Goal: Task Accomplishment & Management: Manage account settings

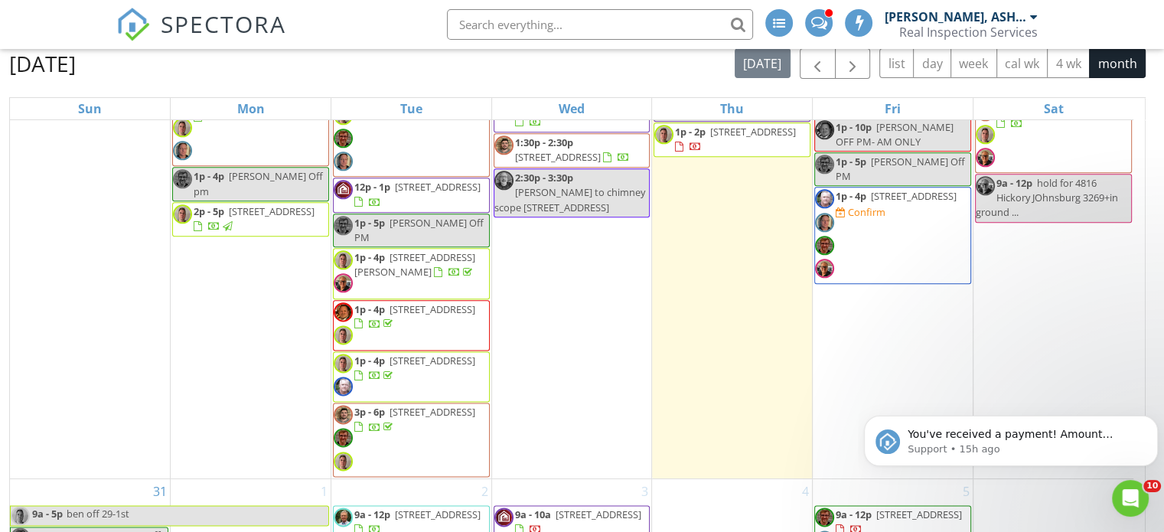
scroll to position [162, 0]
click at [573, 181] on span "2:30p - 3:30p" at bounding box center [544, 178] width 58 height 14
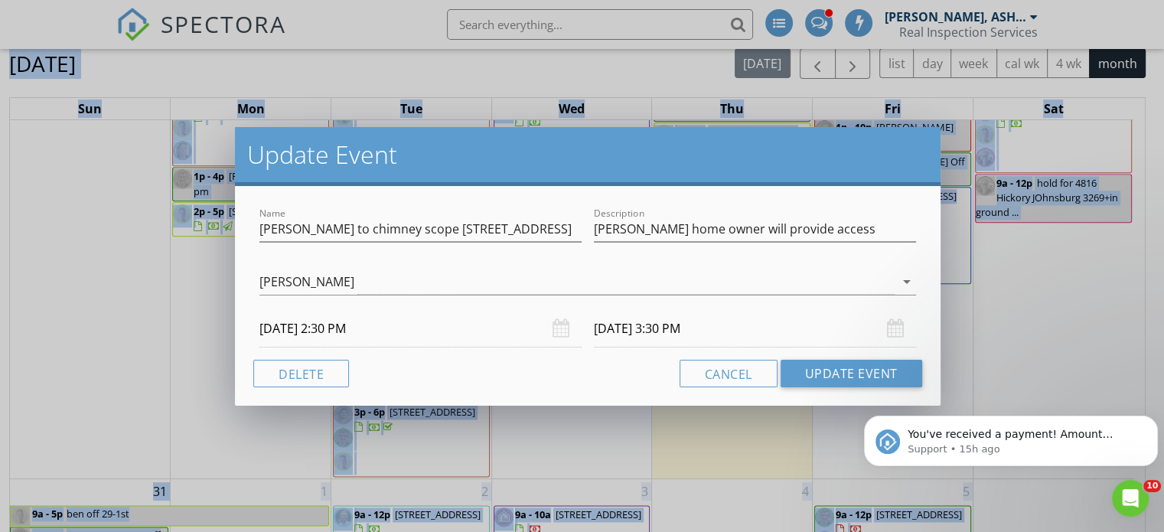
click at [731, 186] on div "Name Drew to chimney scope 6035 N Navarre Description Dan home owner will provi…" at bounding box center [587, 296] width 705 height 220
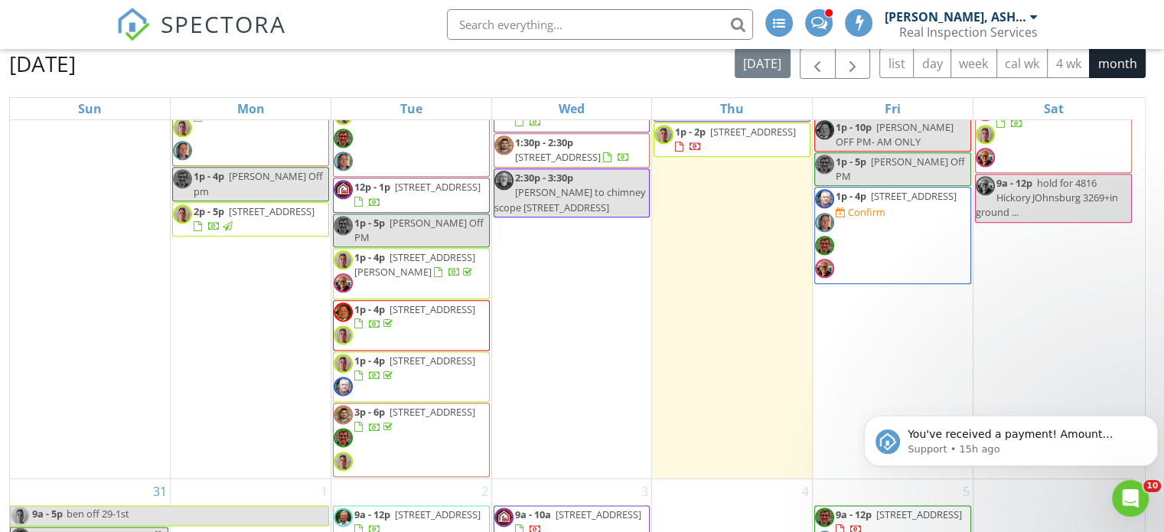
click at [1009, 285] on div at bounding box center [582, 266] width 1164 height 532
click at [563, 198] on span "[PERSON_NAME] to chimney scope [STREET_ADDRESS]" at bounding box center [569, 199] width 151 height 28
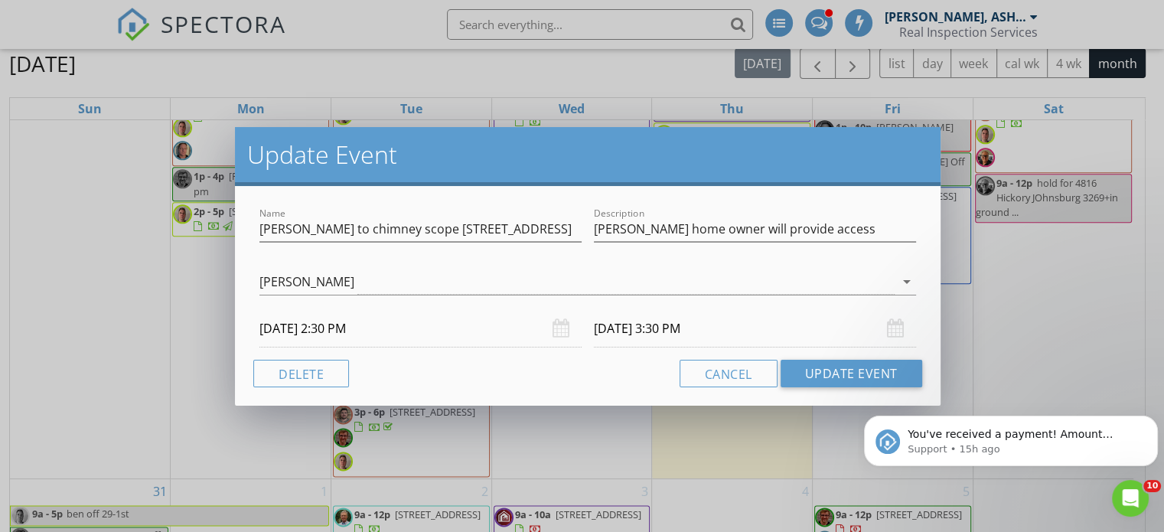
click at [1050, 256] on div "Update Event Name Drew to chimney scope 6035 N Navarre Description Dan home own…" at bounding box center [582, 266] width 1164 height 532
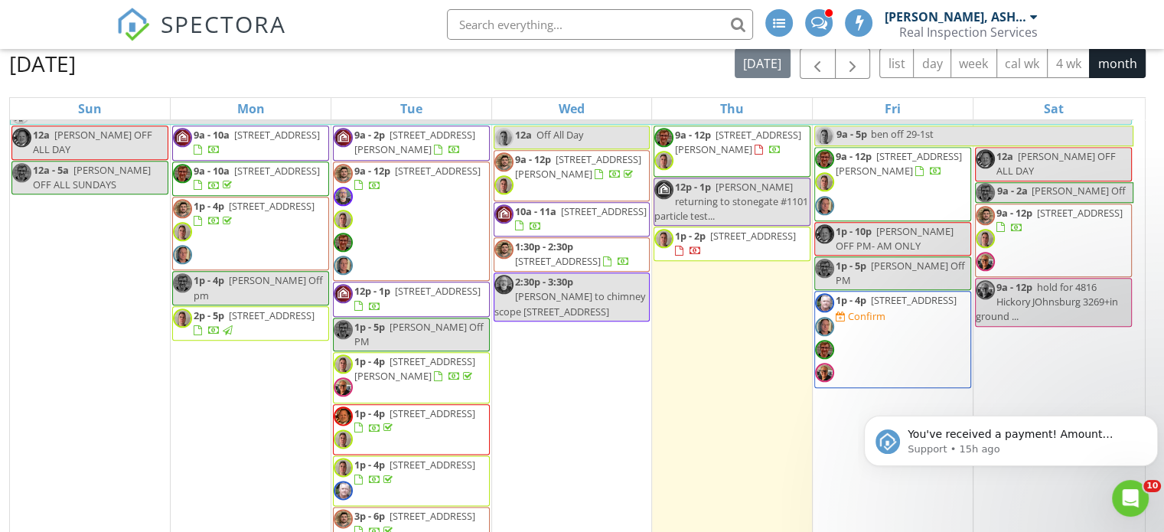
scroll to position [1899, 0]
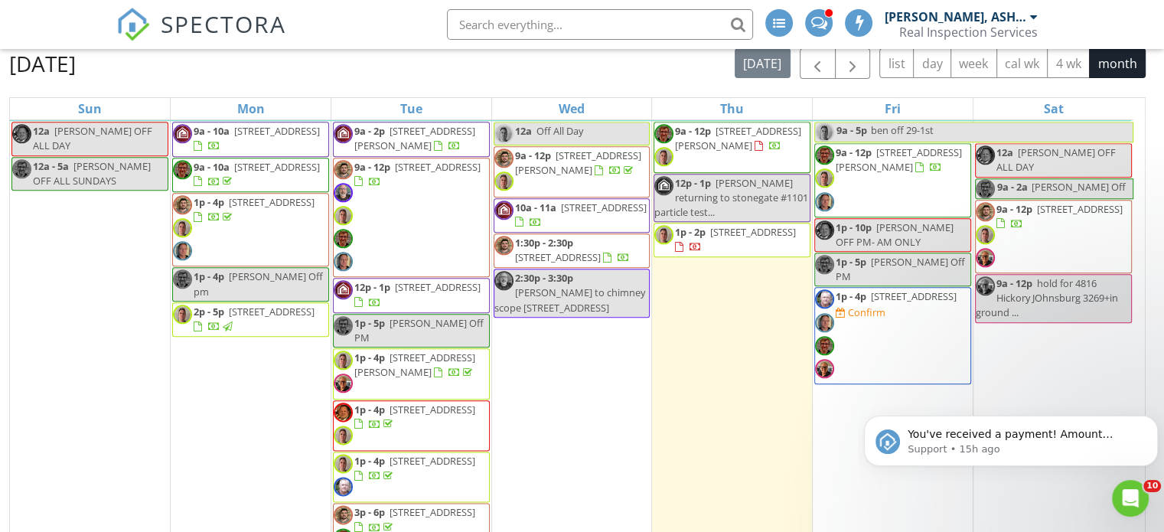
click at [553, 309] on div "2:30p - 3:30p [PERSON_NAME] to chimney scope [STREET_ADDRESS]" at bounding box center [571, 293] width 155 height 44
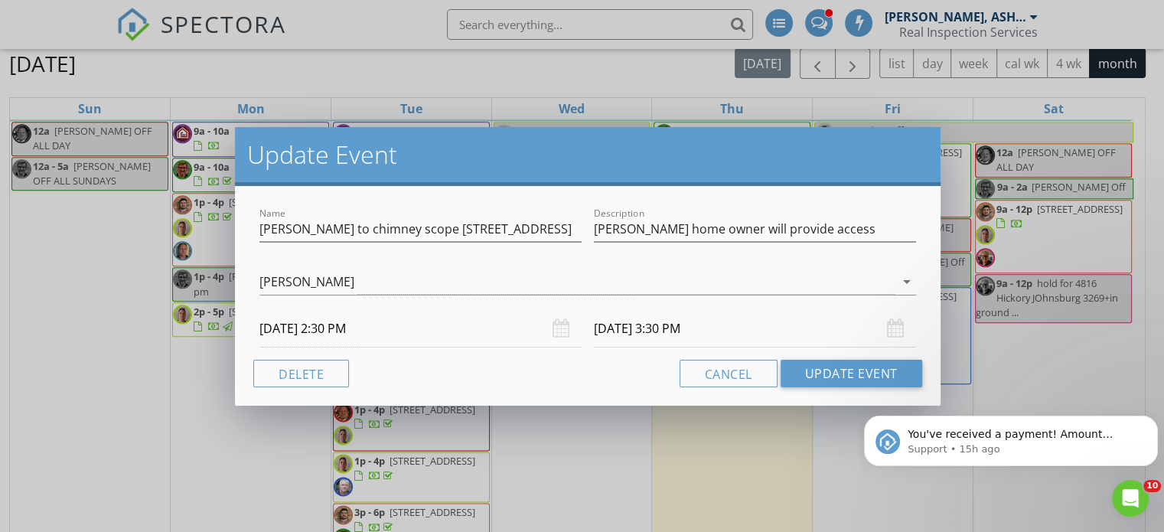
click at [1017, 357] on div "Update Event Name Drew to chimney scope 6035 N Navarre Description Dan home own…" at bounding box center [582, 266] width 1164 height 532
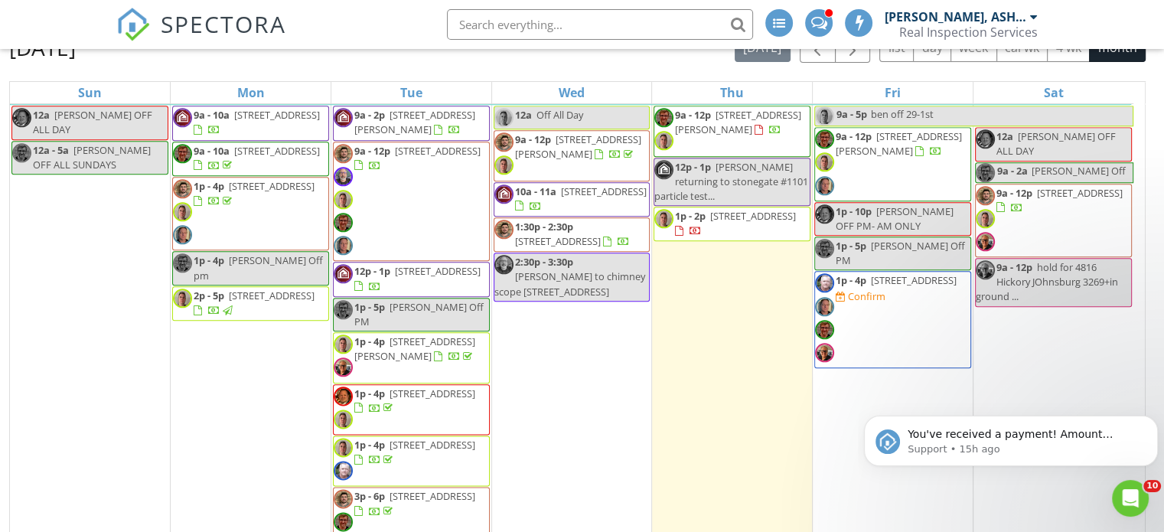
scroll to position [177, 0]
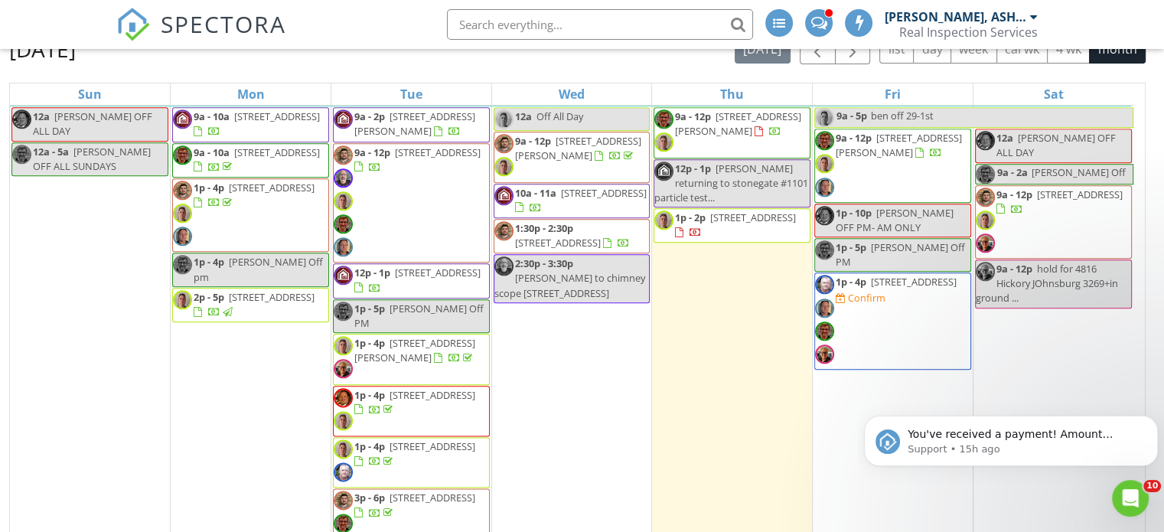
click at [520, 265] on span "2:30p - 3:30p" at bounding box center [544, 263] width 58 height 14
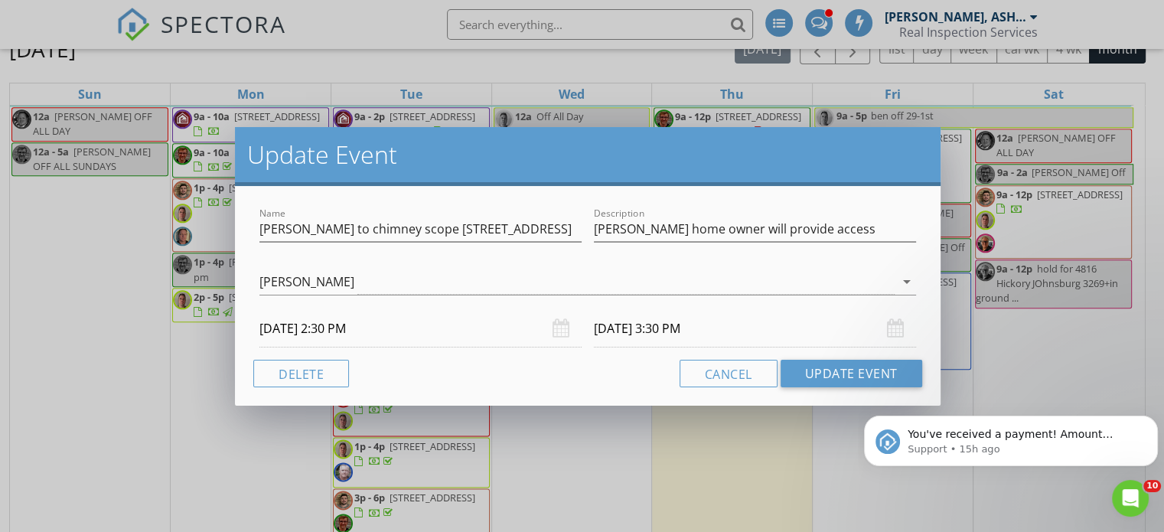
click at [614, 375] on div "Cancel Update Event" at bounding box center [587, 374] width 669 height 28
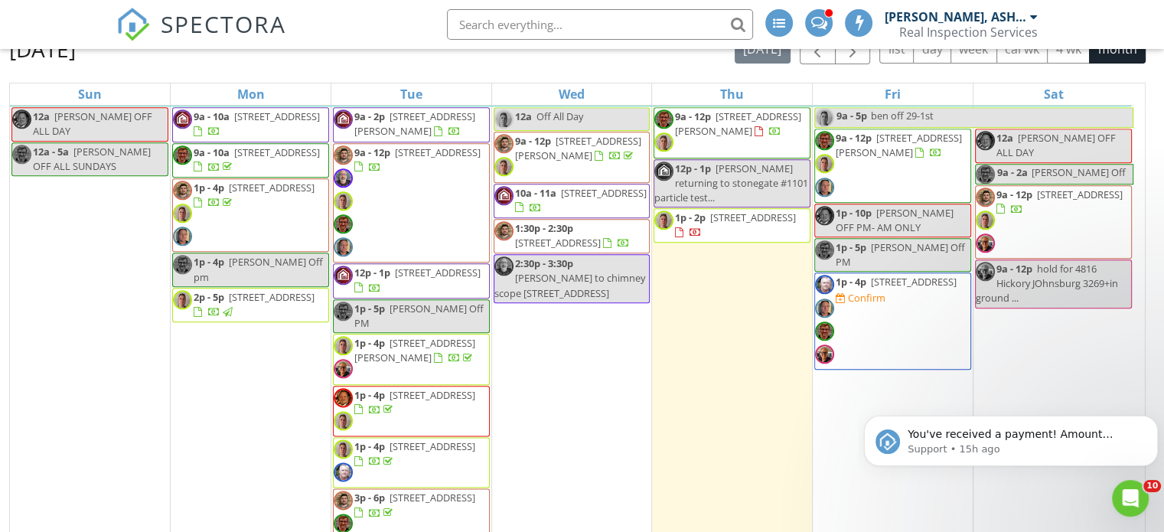
click at [1041, 366] on div "30 12a MICHAEL OFF ALL DAY 9a - 2a Brian Off 9a - 12p 4816 Hickory Wy, Johnsbur…" at bounding box center [1053, 312] width 160 height 504
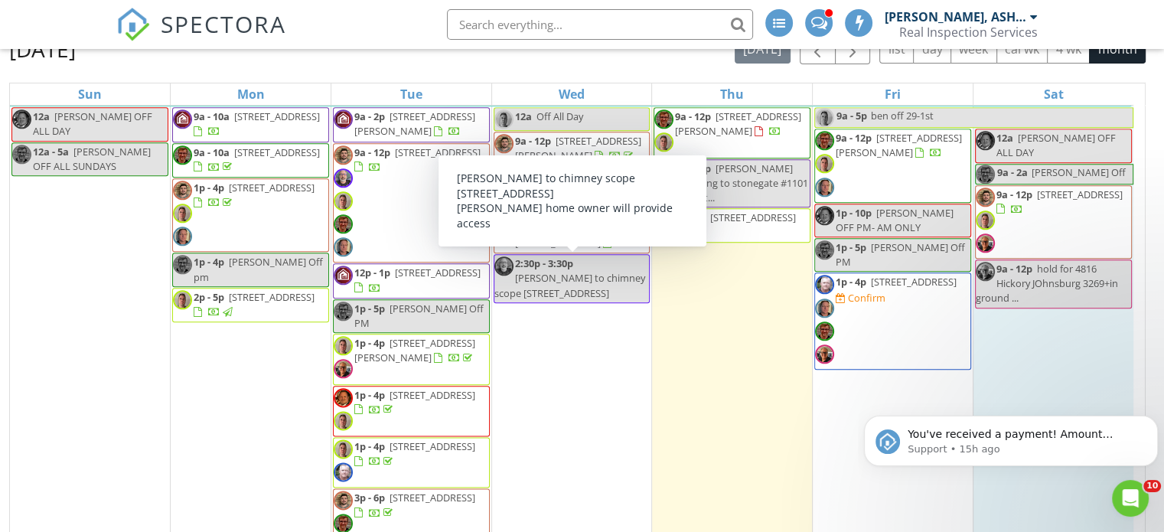
click at [503, 265] on img at bounding box center [503, 265] width 19 height 19
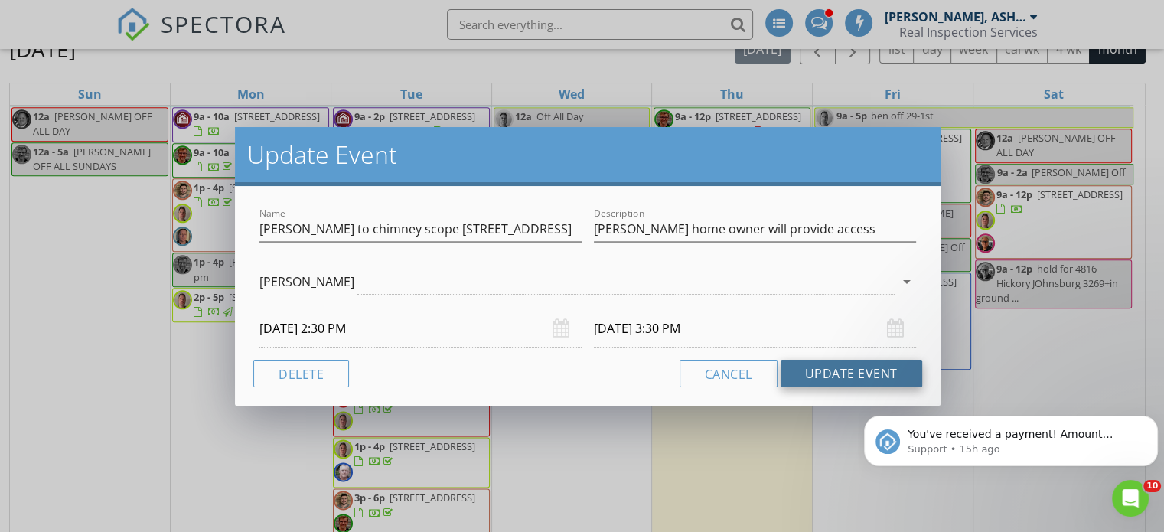
click at [865, 375] on button "Update Event" at bounding box center [851, 374] width 142 height 28
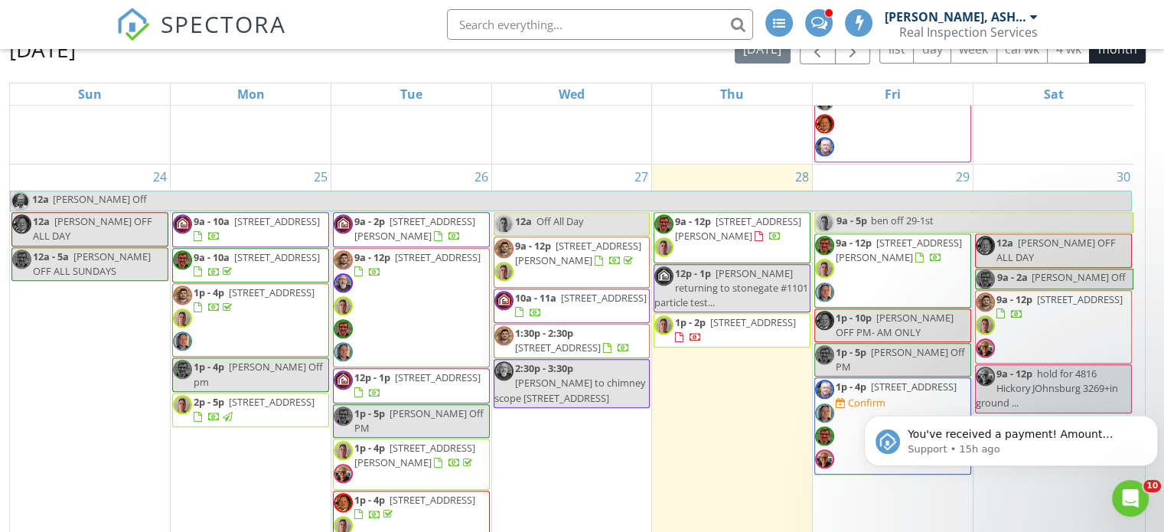
scroll to position [1999, 0]
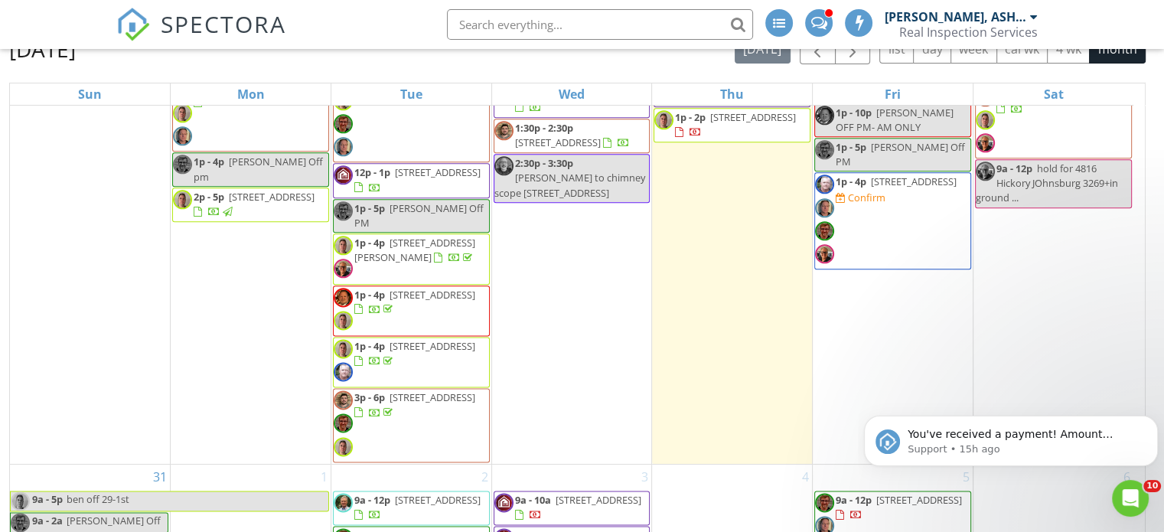
click at [579, 195] on div "2:30p - 3:30p Drew to chimney scope 6035 N Navarre" at bounding box center [571, 178] width 155 height 44
click at [1025, 331] on div at bounding box center [582, 266] width 1164 height 532
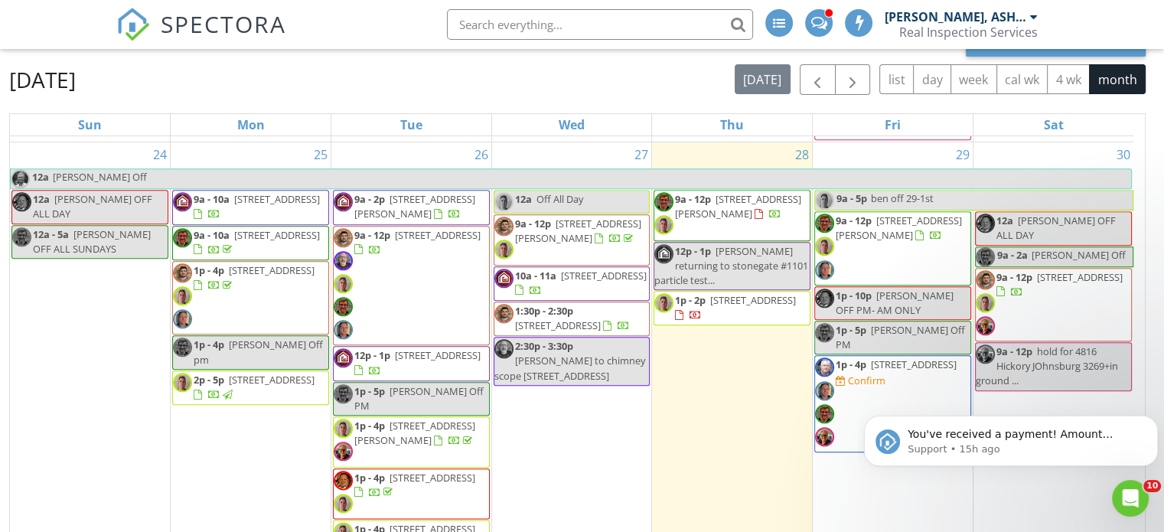
scroll to position [1850, 0]
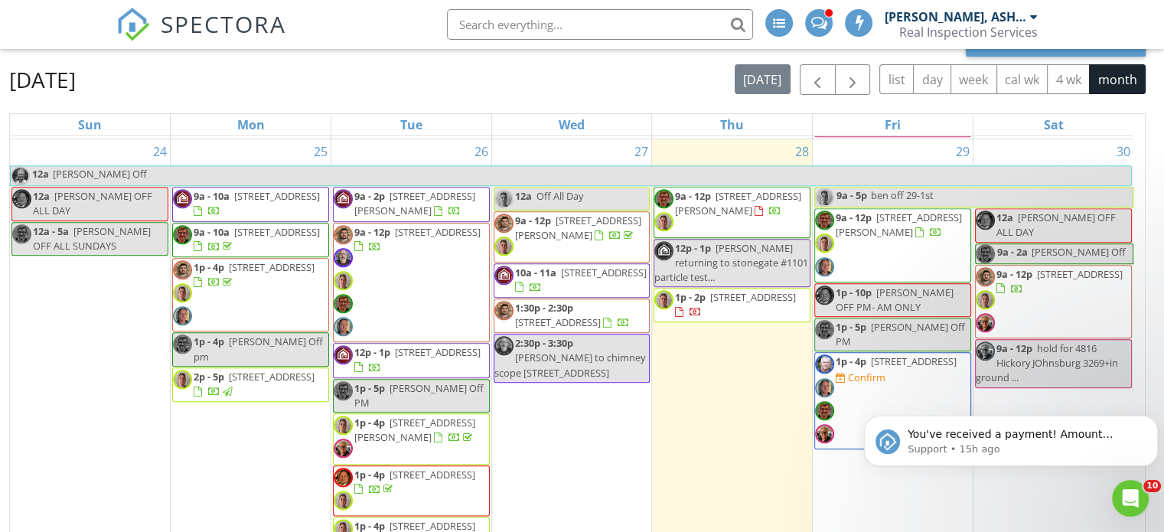
drag, startPoint x: 1142, startPoint y: 521, endPoint x: 29, endPoint y: 15, distance: 1222.0
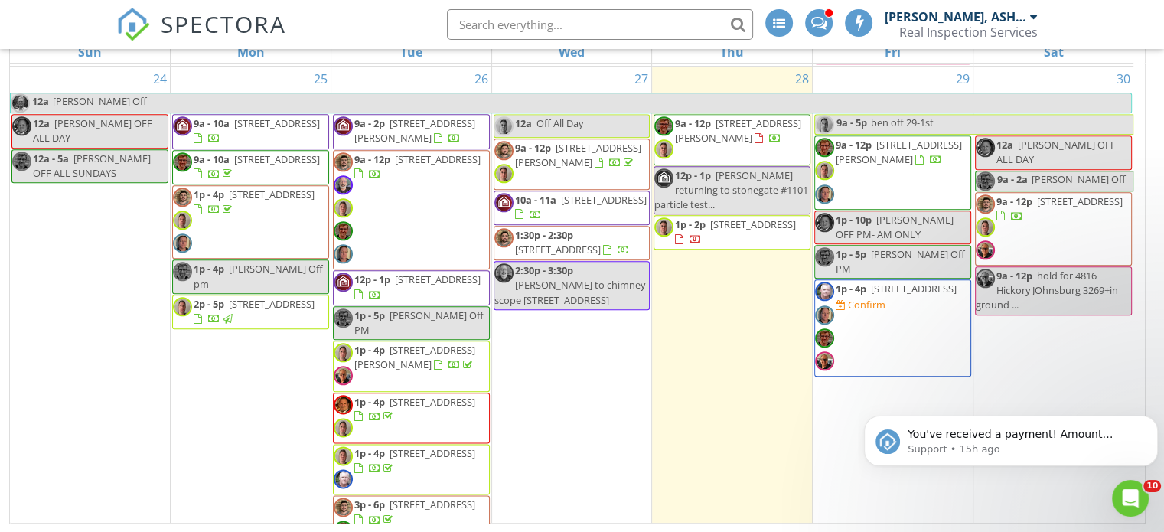
click at [858, 293] on span "1p - 4p 470 Turicum Rd , Lake Forest 60045 Confirm" at bounding box center [892, 328] width 155 height 93
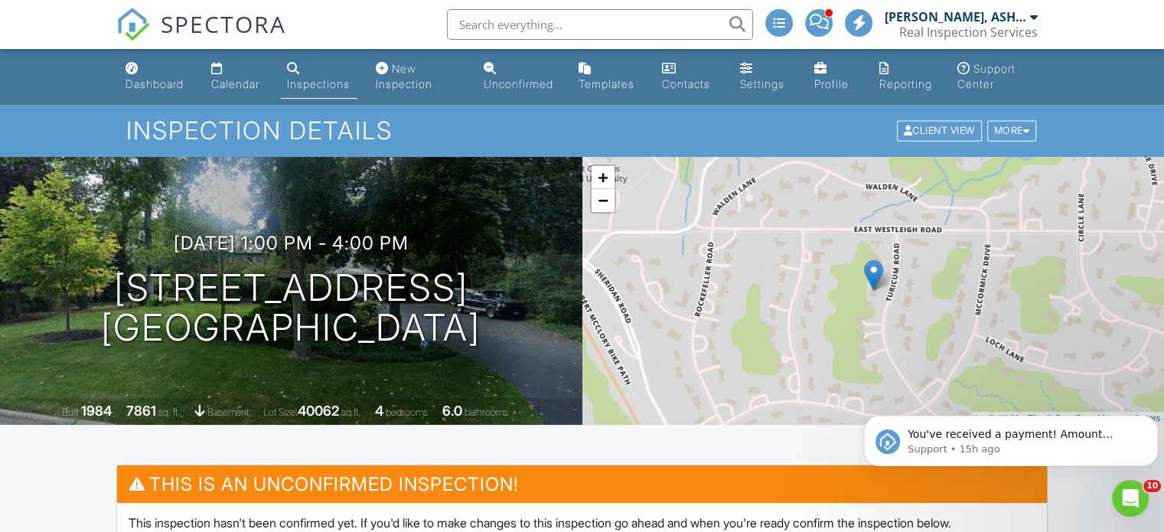
click at [236, 86] on div "Calendar" at bounding box center [235, 83] width 48 height 13
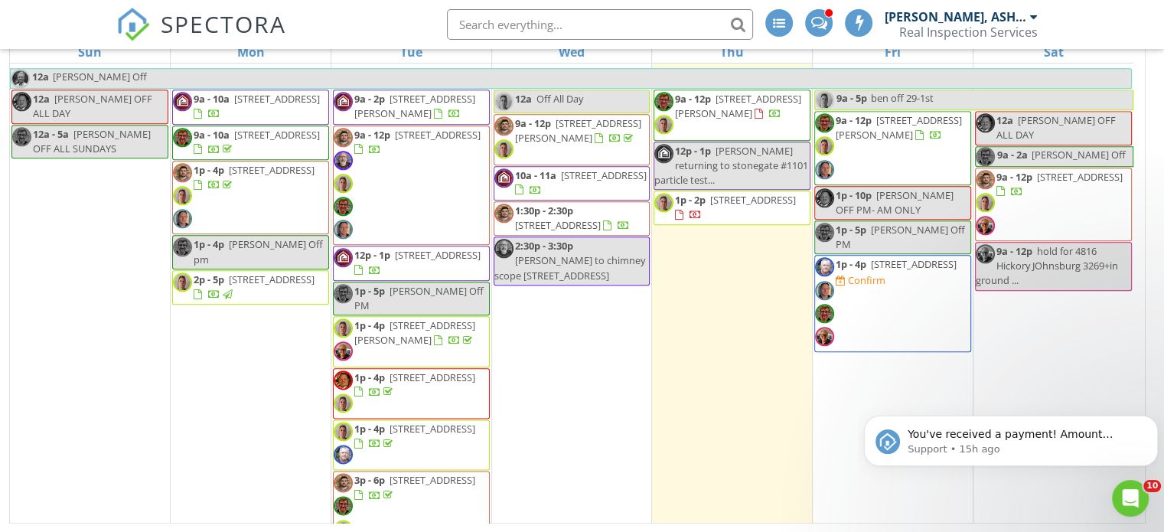
scroll to position [1892, 0]
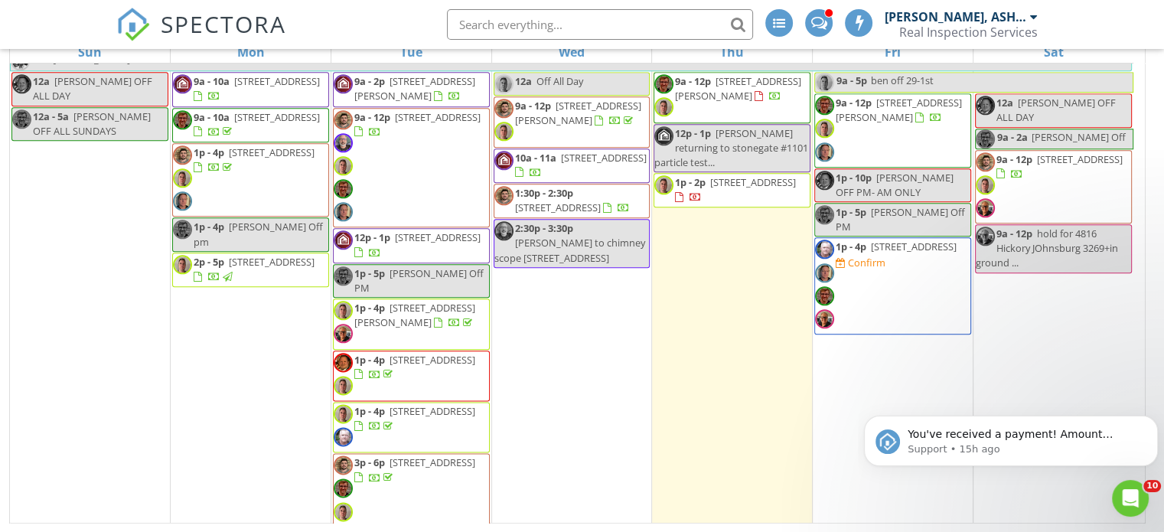
click at [560, 184] on link "1:30p - 2:30p 2800 N Lake Shore Dr 1213, Chicago 60657" at bounding box center [571, 201] width 157 height 34
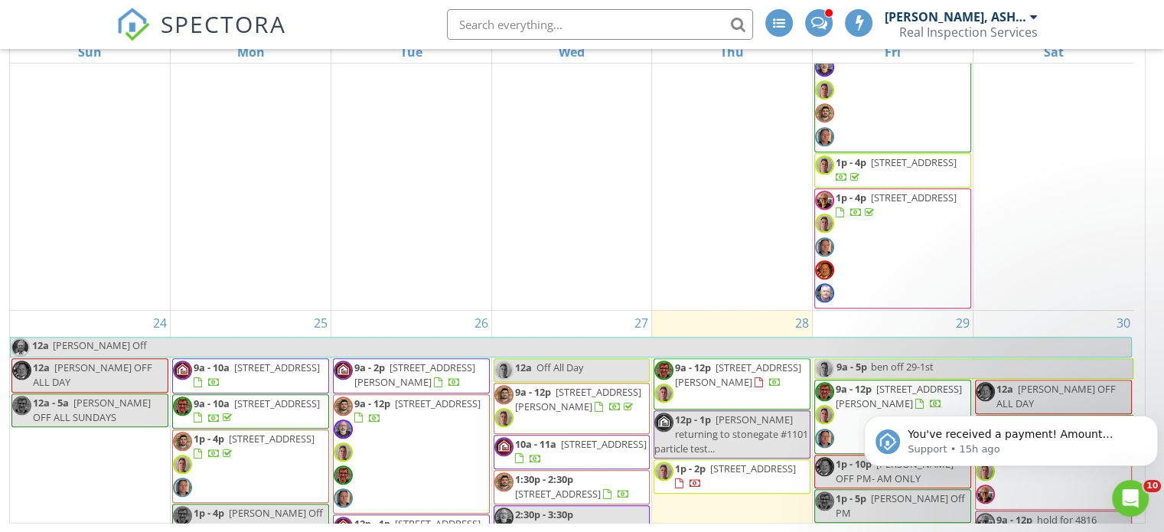
scroll to position [1999, 0]
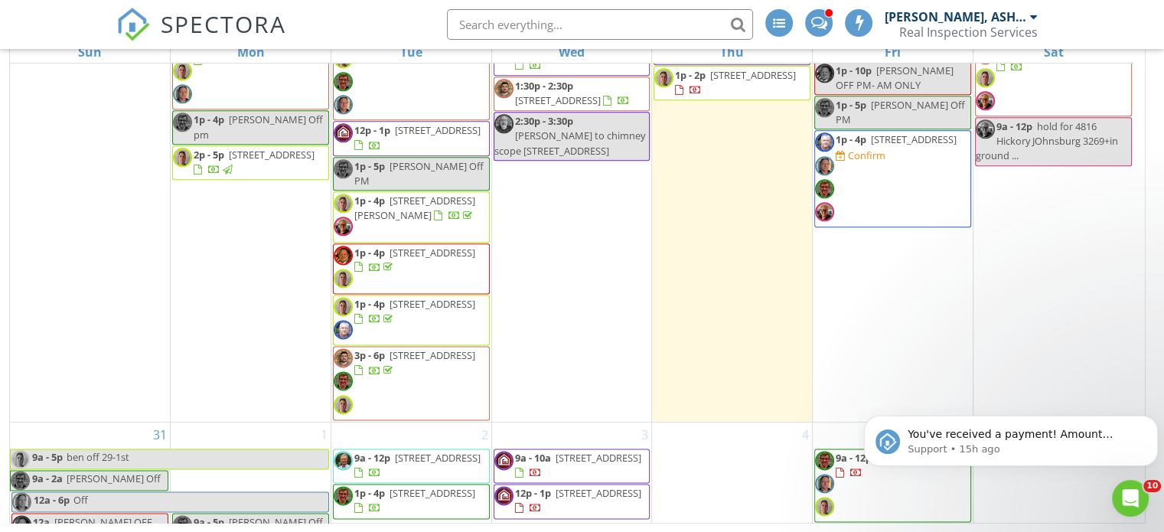
click at [546, 123] on span "2:30p - 3:30p" at bounding box center [544, 121] width 58 height 14
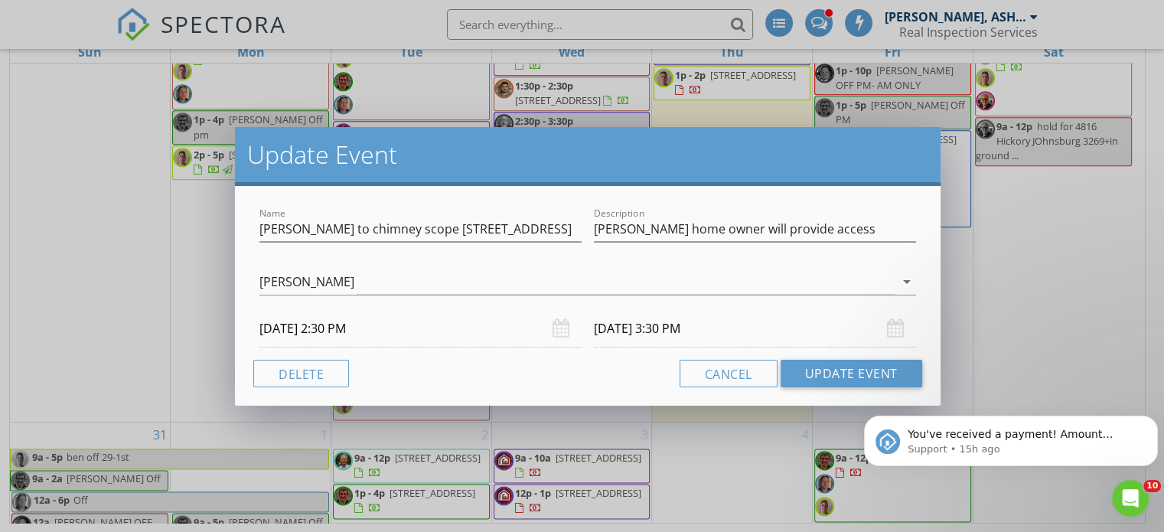
scroll to position [0, 0]
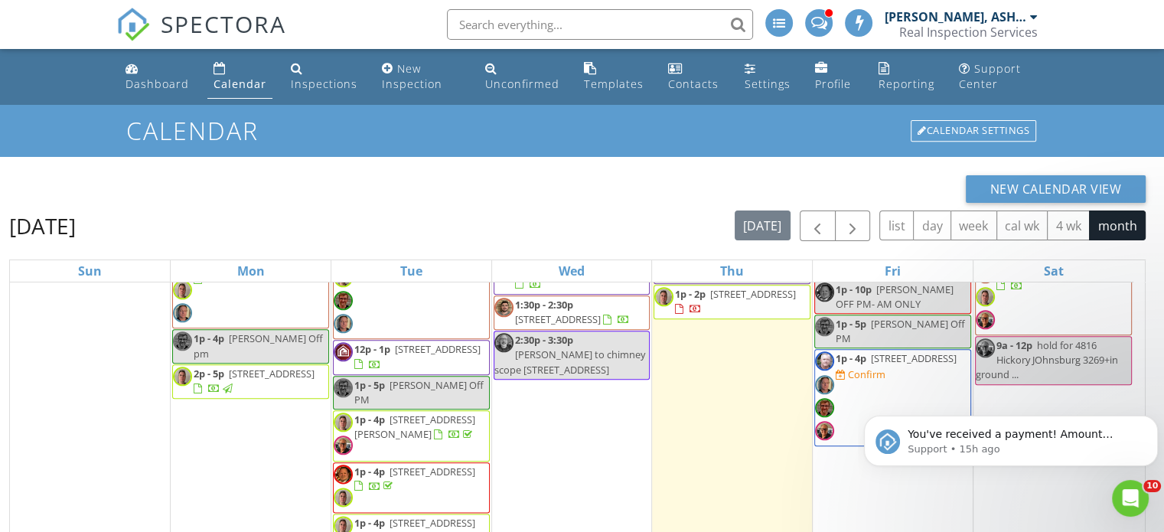
click at [62, 24] on div at bounding box center [582, 266] width 1164 height 532
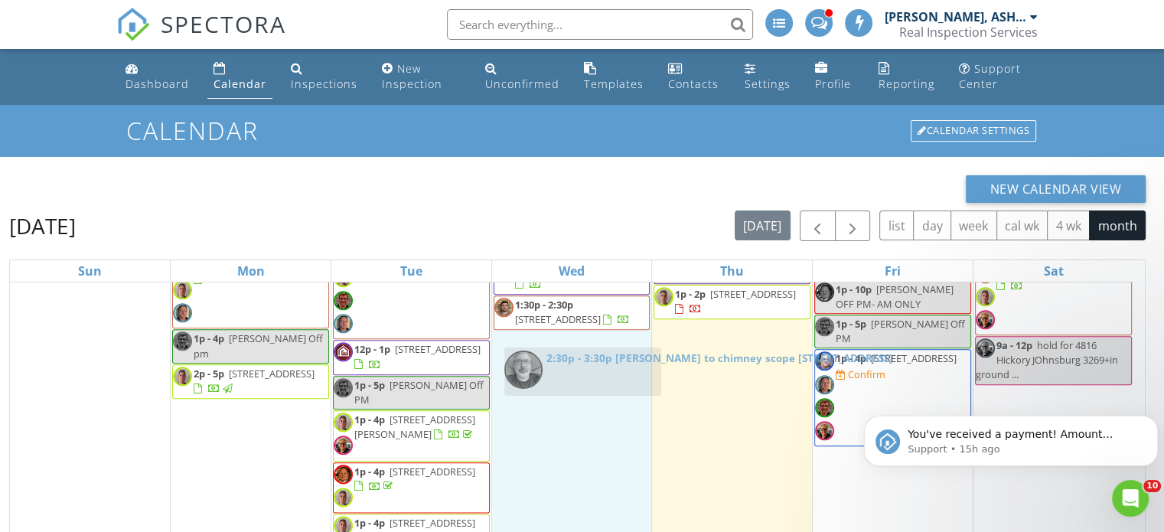
drag, startPoint x: 607, startPoint y: 360, endPoint x: 615, endPoint y: 375, distance: 17.1
click at [615, 375] on body "SPECTORA Chuck Ryan, ASHI Certified Real Inspection Services Role: Inspector Ch…" at bounding box center [582, 375] width 1164 height 751
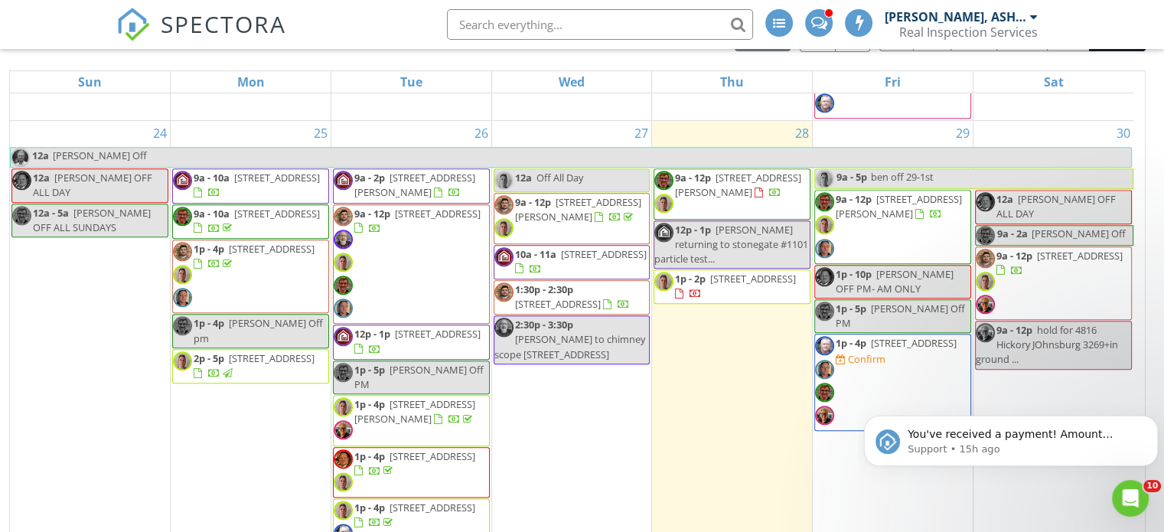
scroll to position [1833, 0]
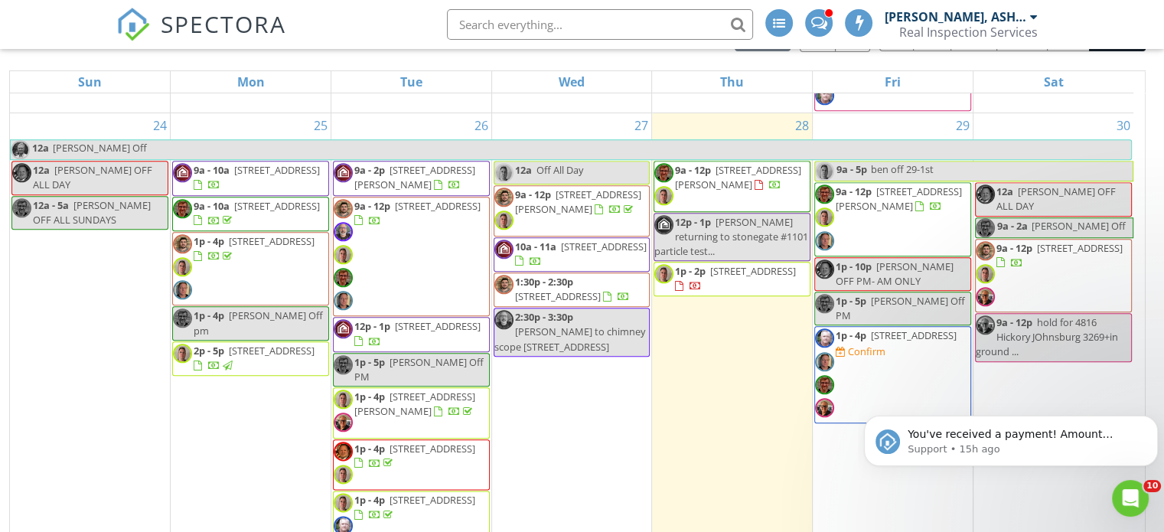
drag, startPoint x: 1133, startPoint y: 468, endPoint x: 884, endPoint y: 396, distance: 259.1
click html "You've received a payment! Amount $100.00 Fee $3.05 Net $96.95 Transaction # pi…"
click at [1151, 358] on div "New Calendar View August 2025 today list day week cal wk 4 wk month Sun Mon Tue…" at bounding box center [581, 269] width 1145 height 567
click at [579, 340] on div "2:30p - 3:30p Drew to chimney scope 6035 N Navarre" at bounding box center [571, 332] width 155 height 44
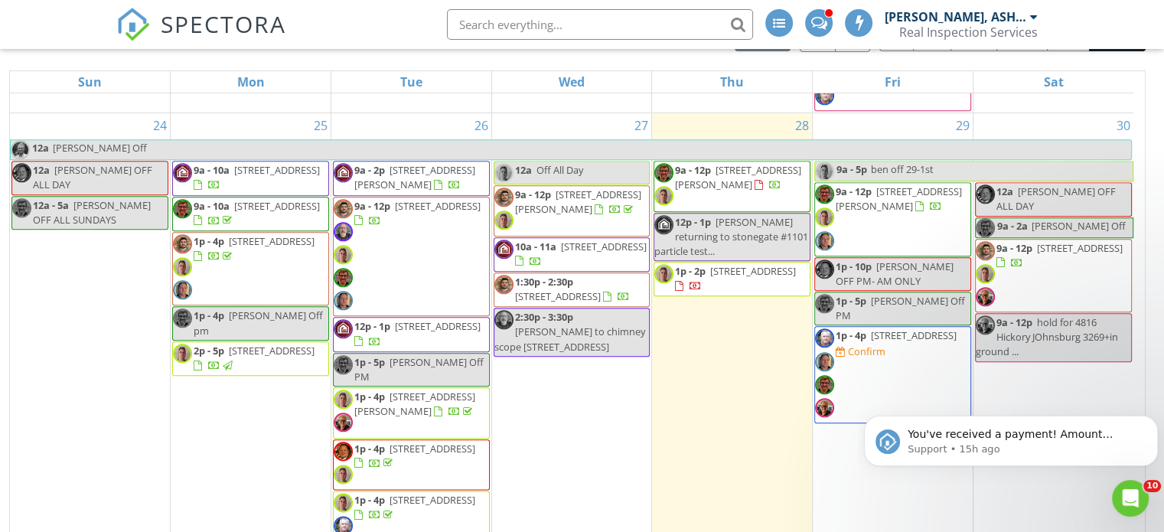
click at [337, 34] on div at bounding box center [582, 266] width 1164 height 532
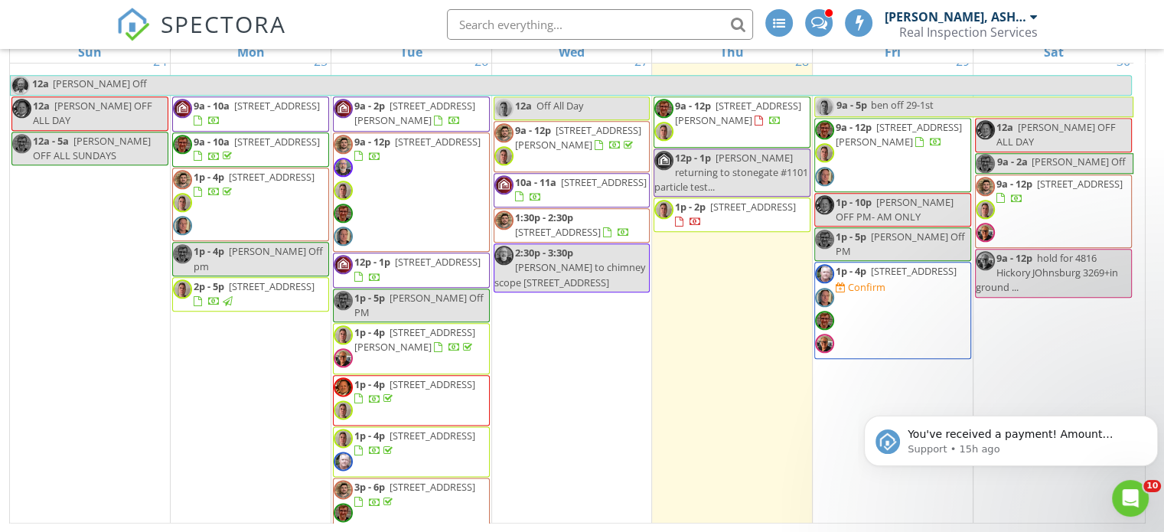
scroll to position [1875, 0]
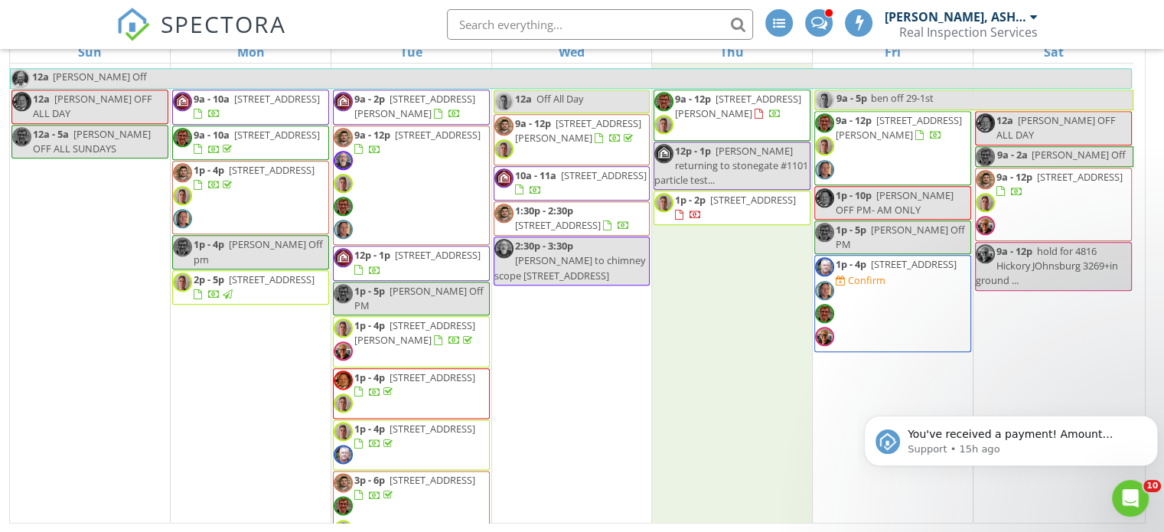
click at [796, 373] on div "28 9a - 12p 513 Saddlebrook Ln, Vernon Hills 60061 12p - 1p jack returning to s…" at bounding box center [732, 294] width 160 height 504
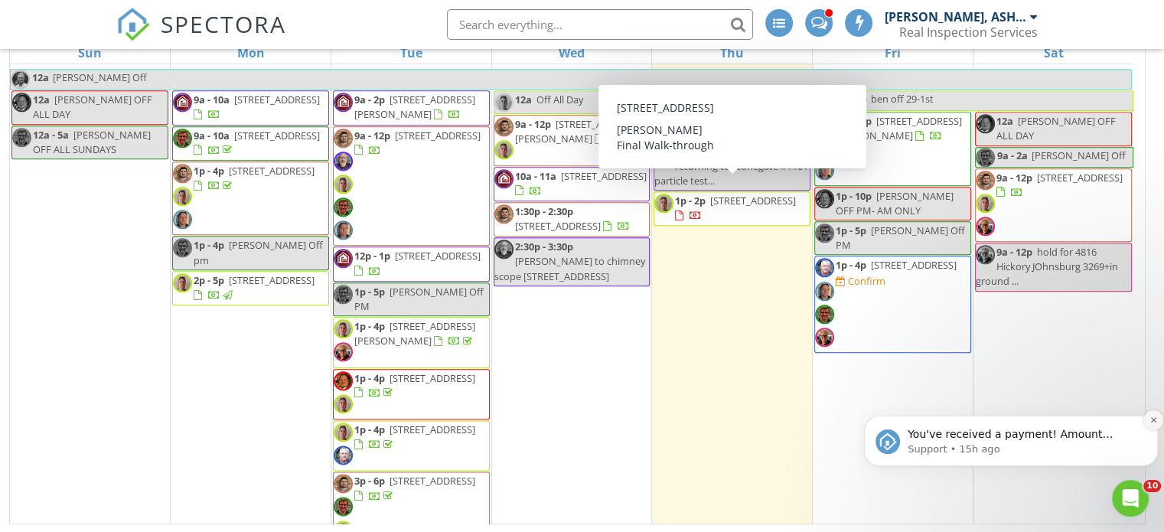
click at [1151, 415] on icon "Dismiss notification" at bounding box center [1153, 419] width 8 height 8
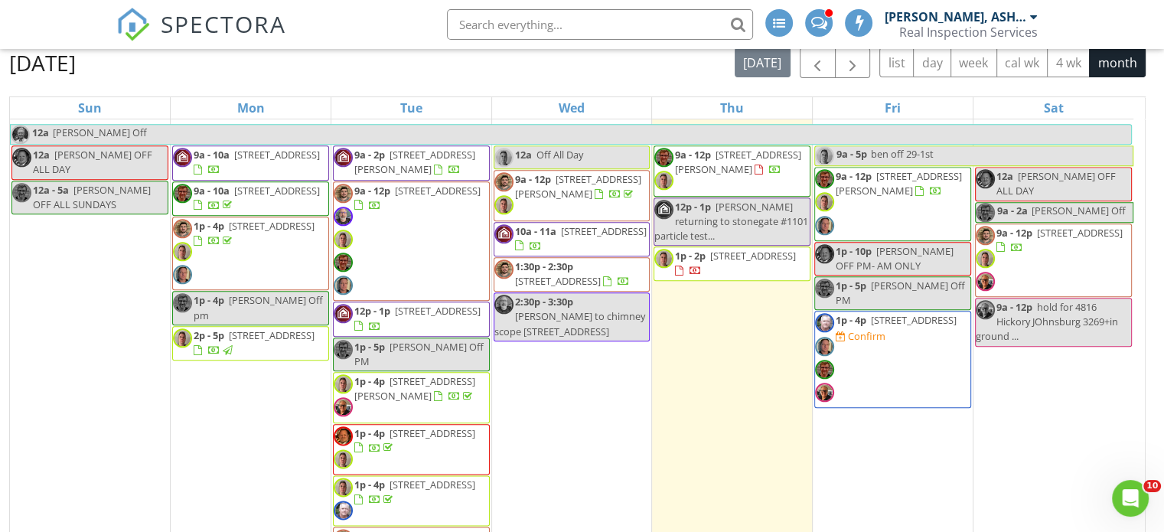
scroll to position [162, 0]
drag, startPoint x: 719, startPoint y: 183, endPoint x: 714, endPoint y: 162, distance: 21.3
click at [714, 162] on span "513 Saddlebrook Ln, Vernon Hills 60061" at bounding box center [738, 162] width 126 height 28
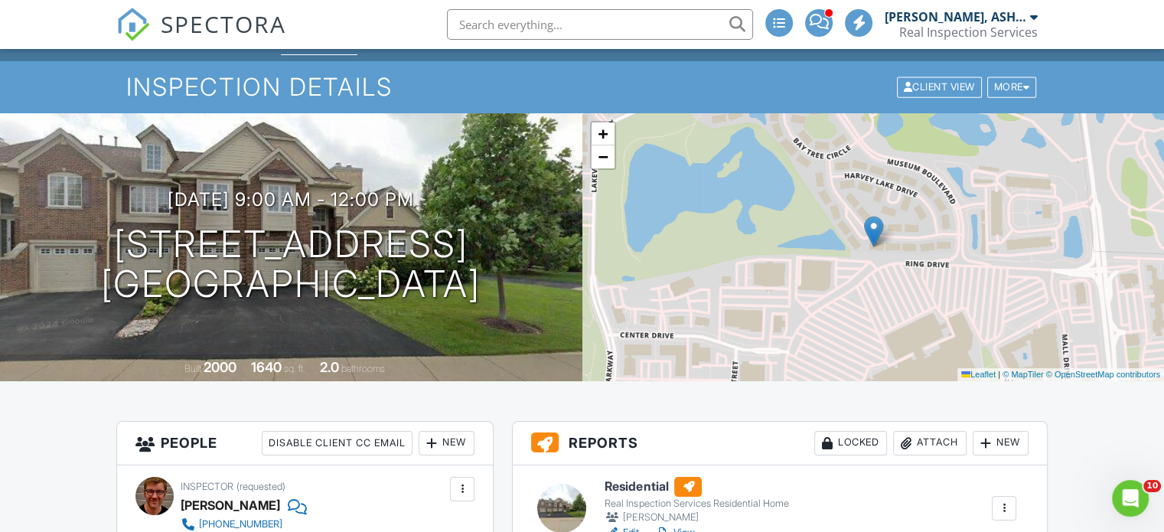
scroll to position [54, 0]
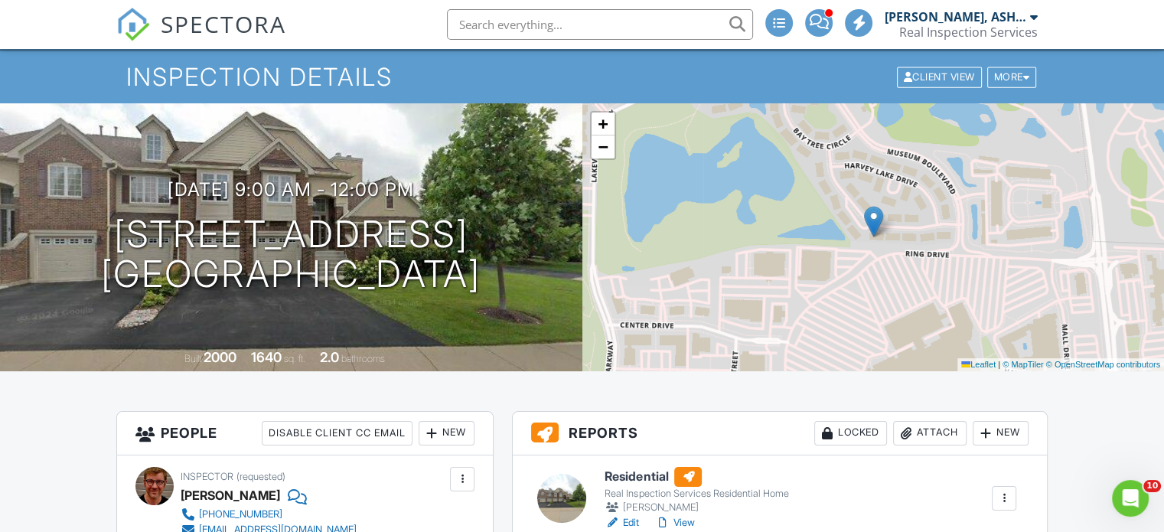
drag, startPoint x: 1168, startPoint y: 79, endPoint x: 1136, endPoint y: 86, distance: 32.1
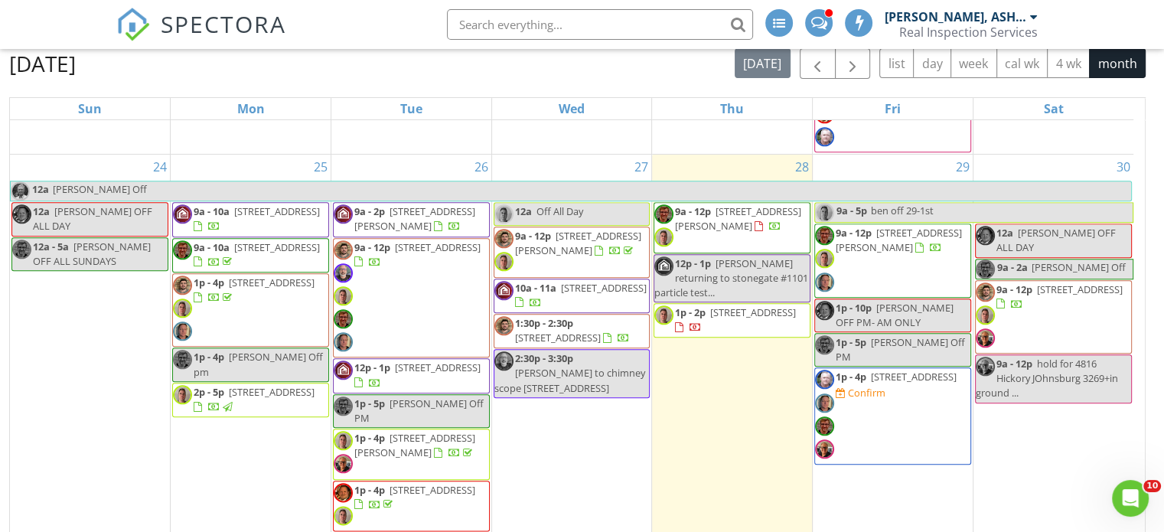
scroll to position [1822, 0]
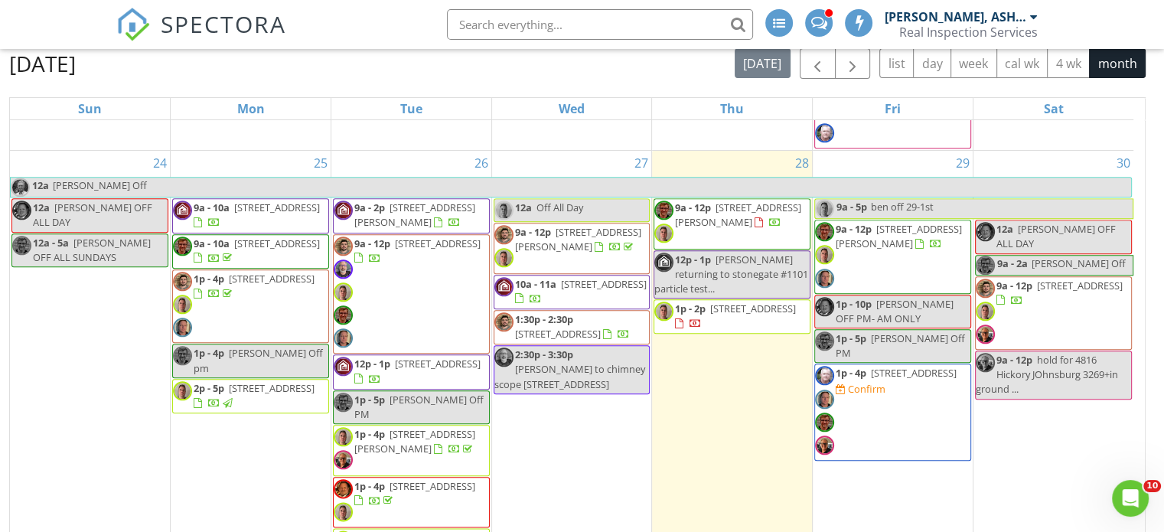
click at [894, 379] on span "1p - 4p 470 Turicum Rd , Lake Forest 60045 Confirm" at bounding box center [892, 412] width 155 height 93
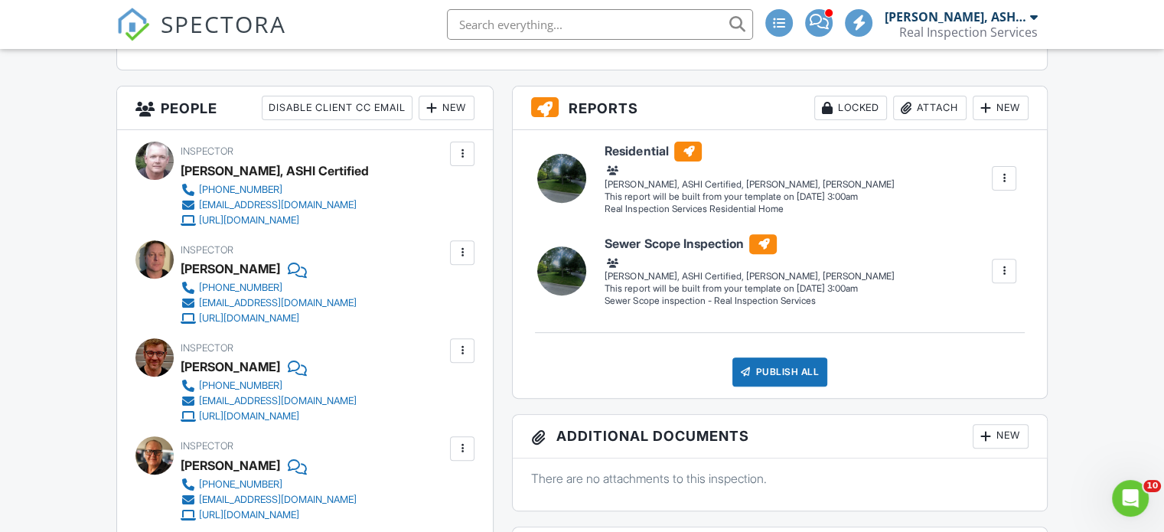
scroll to position [530, 0]
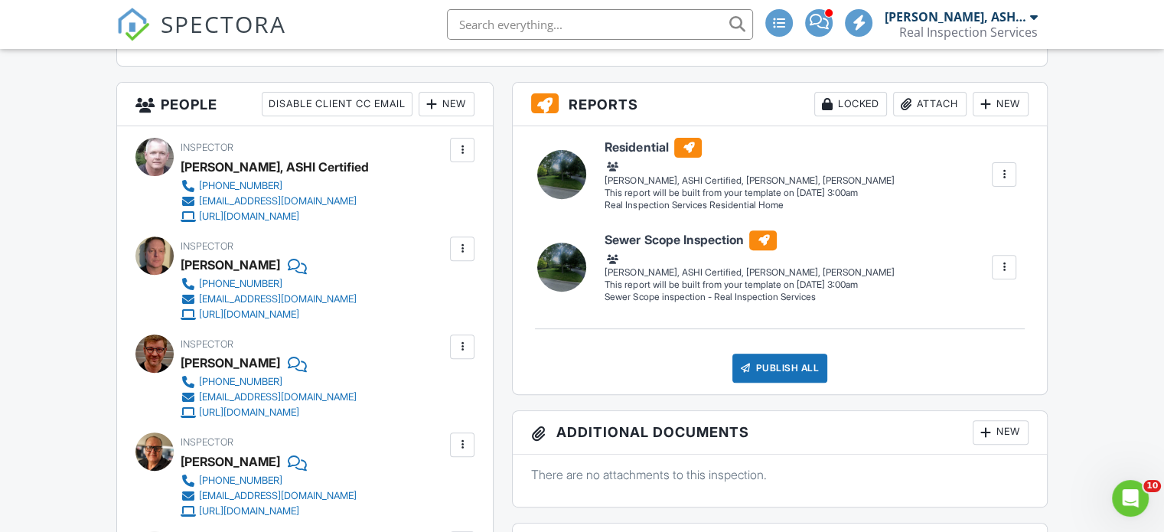
click at [464, 150] on div at bounding box center [461, 149] width 15 height 15
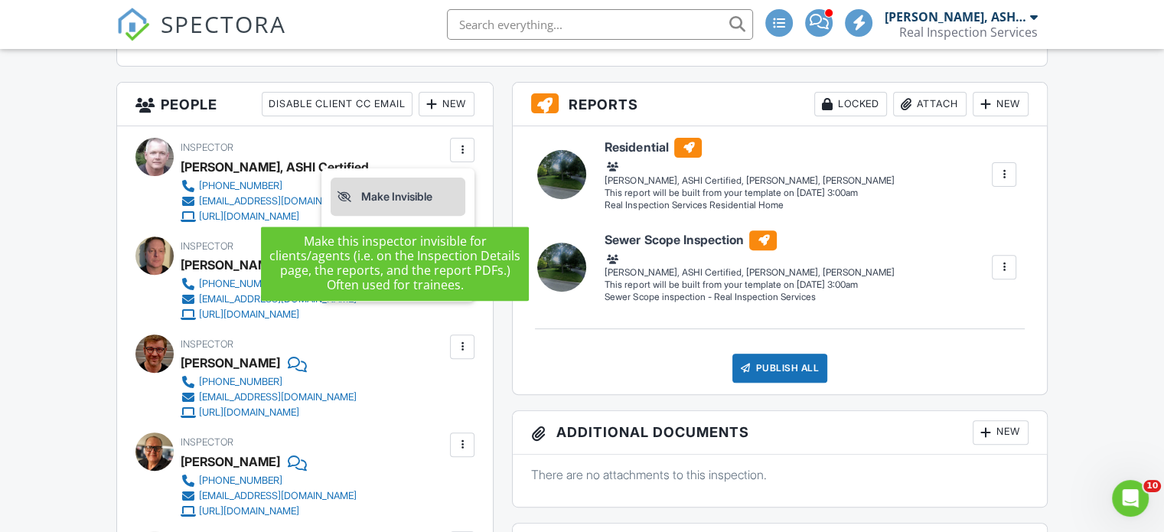
click at [413, 193] on li "Make Invisible" at bounding box center [398, 197] width 135 height 38
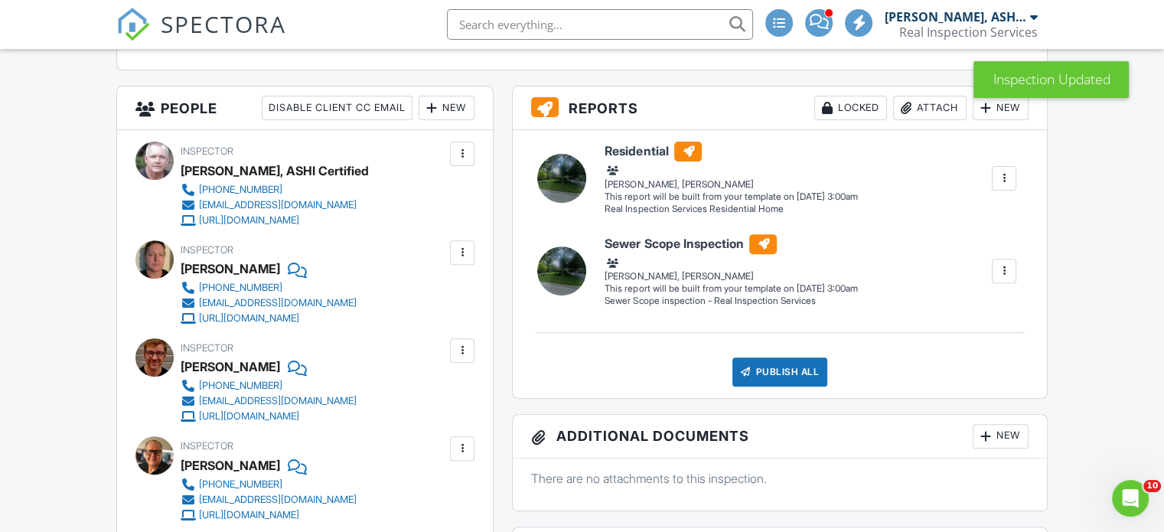
click at [448, 112] on div "New" at bounding box center [447, 108] width 56 height 24
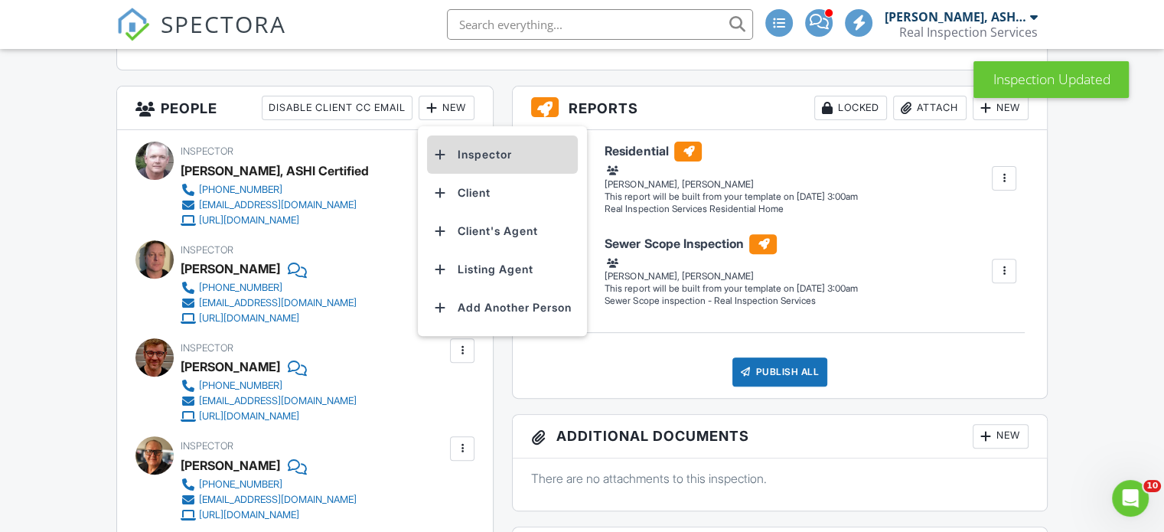
click at [459, 150] on li "Inspector" at bounding box center [502, 154] width 151 height 38
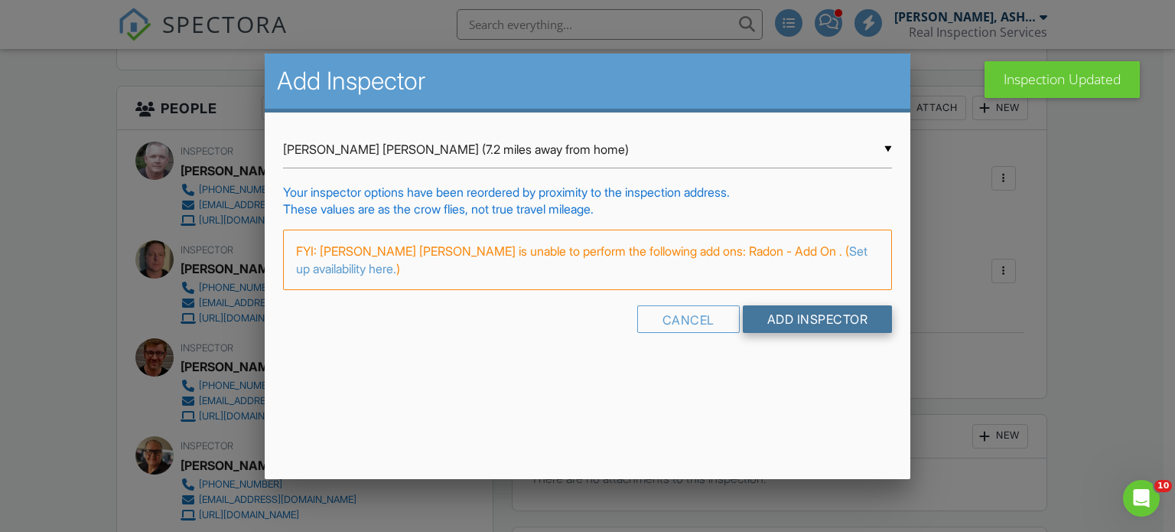
click at [787, 313] on input "Add Inspector" at bounding box center [818, 319] width 150 height 28
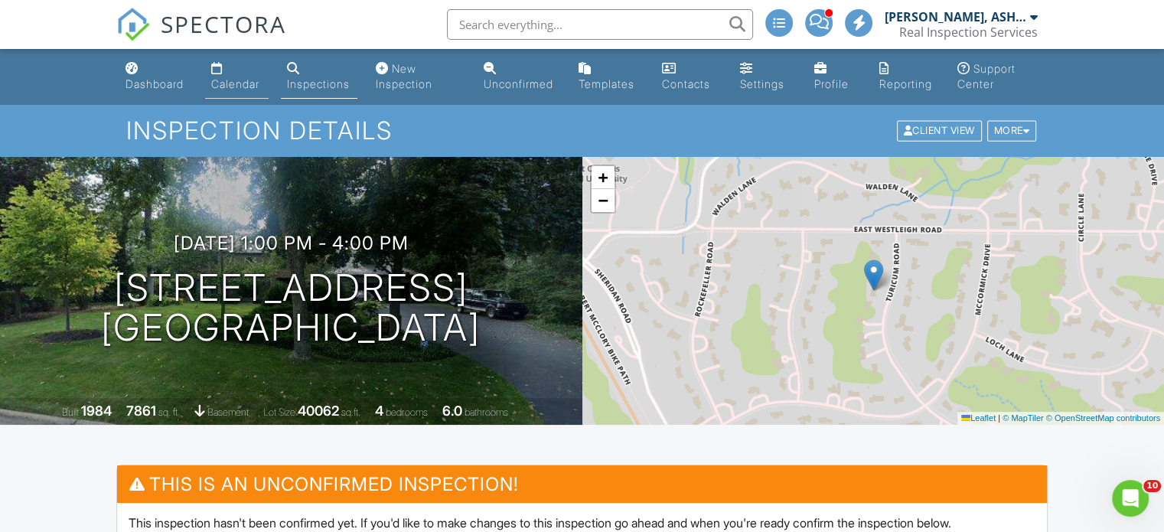
click at [220, 80] on div "Calendar" at bounding box center [235, 83] width 48 height 13
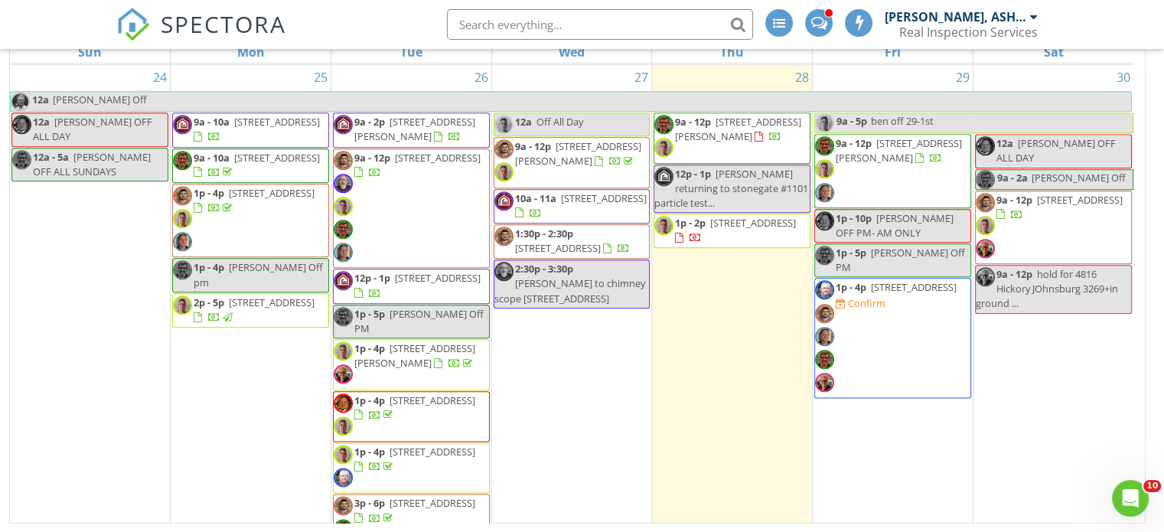
scroll to position [1845, 0]
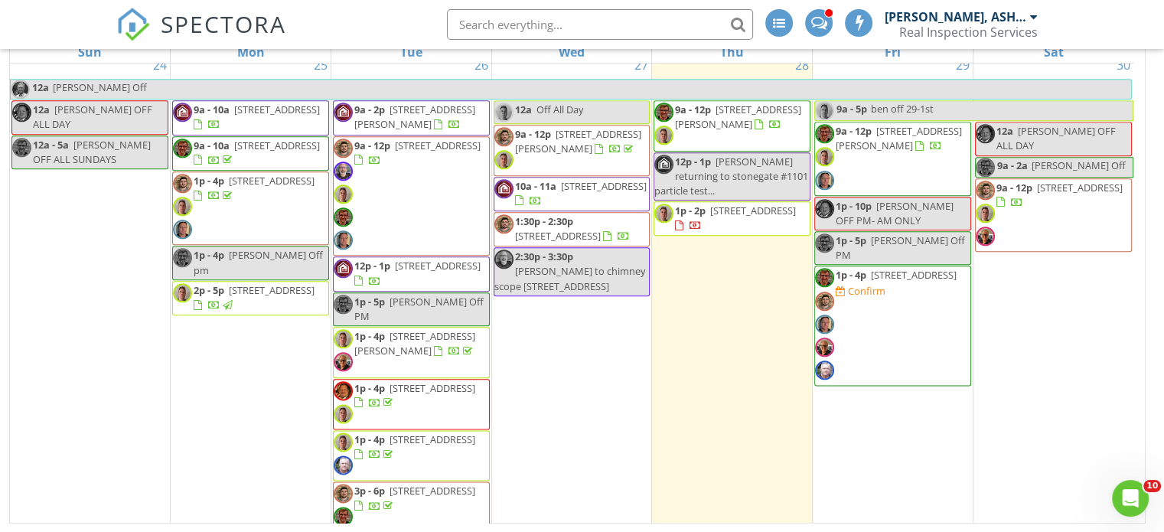
scroll to position [1999, 0]
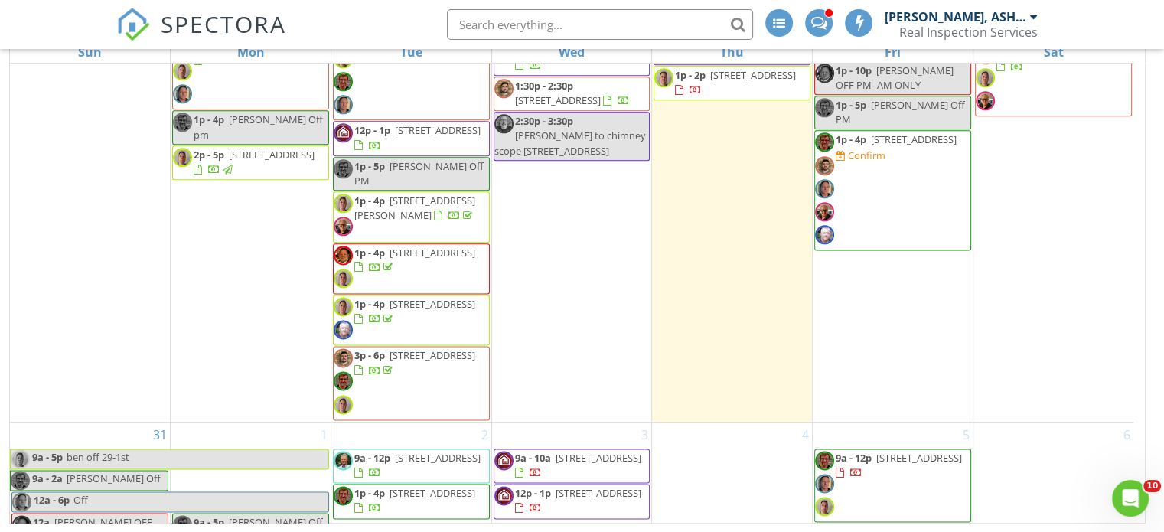
drag, startPoint x: 1140, startPoint y: 516, endPoint x: 1114, endPoint y: 425, distance: 95.4
click at [1114, 425] on body "SPECTORA Chuck Ryan, ASHI Certified Real Inspection Services Role: Inspector Ch…" at bounding box center [582, 156] width 1164 height 751
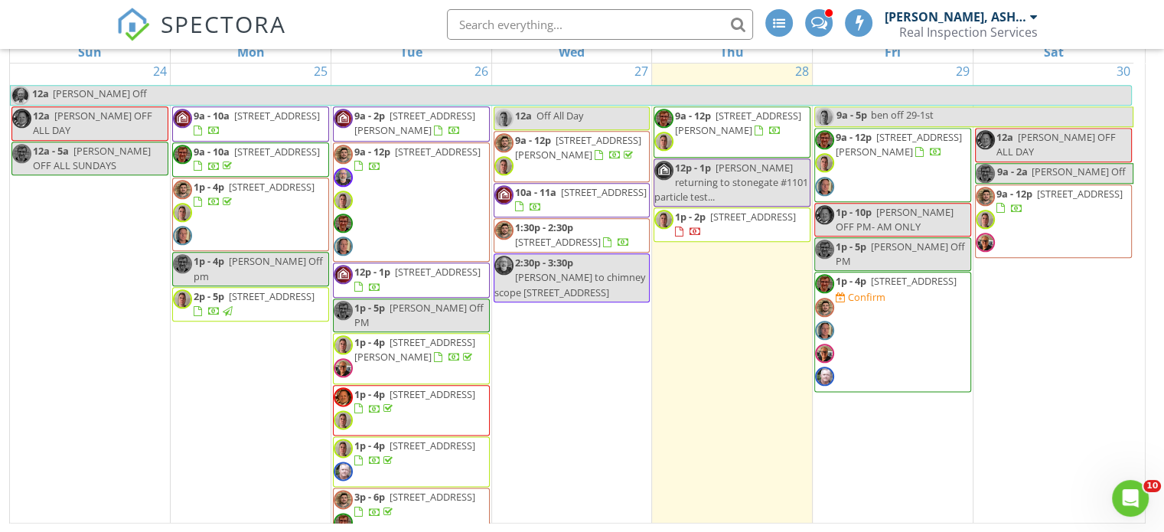
scroll to position [1861, 0]
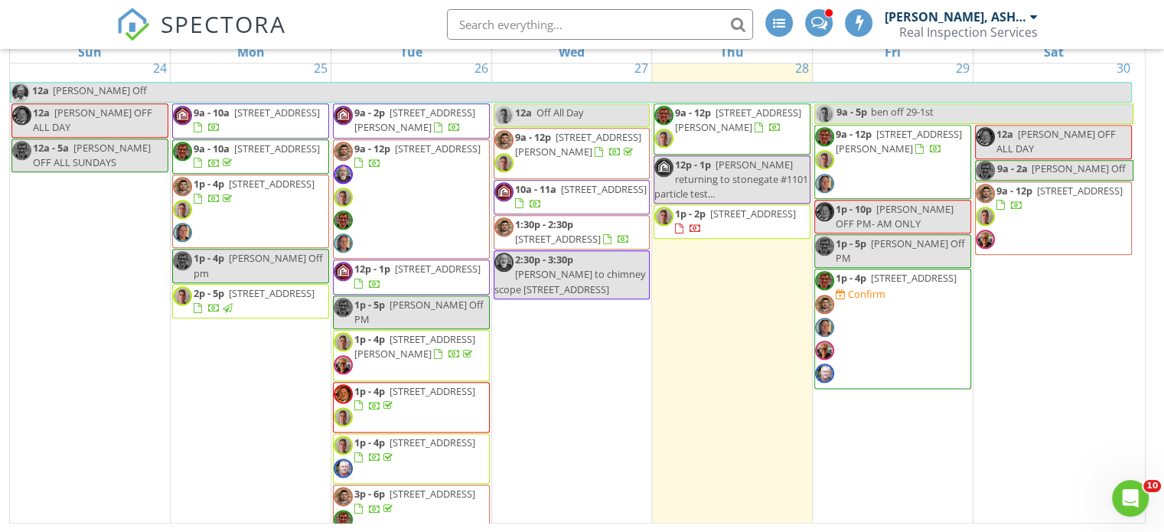
click at [589, 275] on span "Drew to chimney scope 6035 N Navarre" at bounding box center [569, 281] width 151 height 28
click at [1054, 279] on div at bounding box center [582, 266] width 1164 height 532
click at [422, 181] on span "9a - 12p 6035 N Navarre Ave, Chicago 60631" at bounding box center [411, 200] width 155 height 116
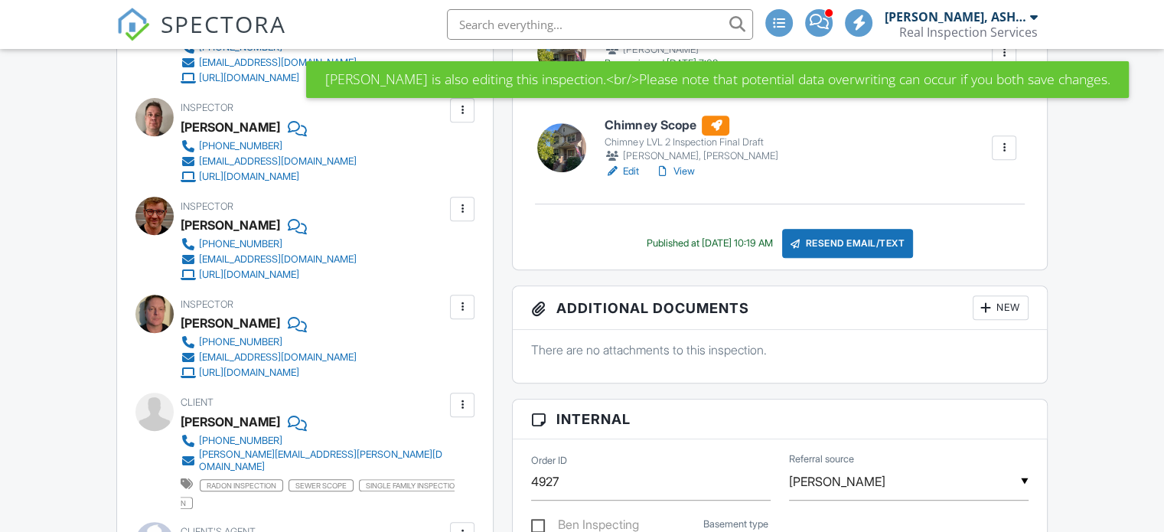
click at [669, 172] on div at bounding box center [661, 171] width 15 height 15
